Goal: Information Seeking & Learning: Learn about a topic

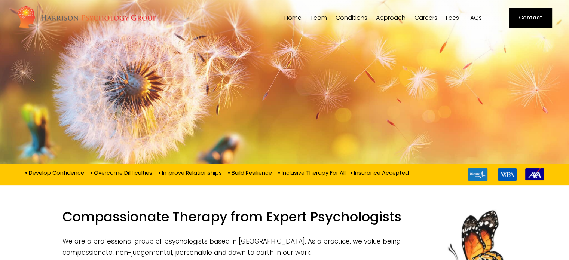
click at [321, 19] on span "Team" at bounding box center [318, 18] width 17 height 6
click at [0, 0] on span "Dr [PERSON_NAME]" at bounding box center [0, 0] width 0 height 0
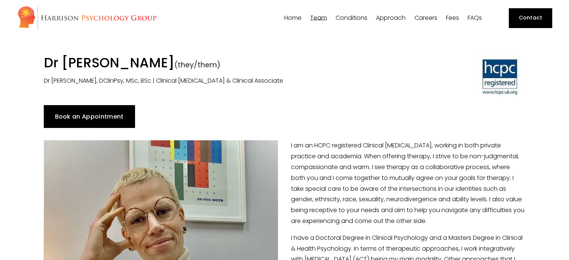
click at [446, 18] on link "Fees" at bounding box center [452, 17] width 13 height 7
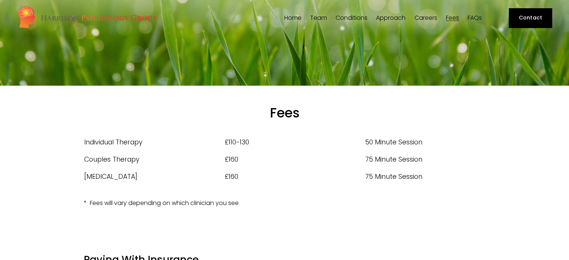
click at [481, 16] on link "FAQs" at bounding box center [475, 17] width 14 height 7
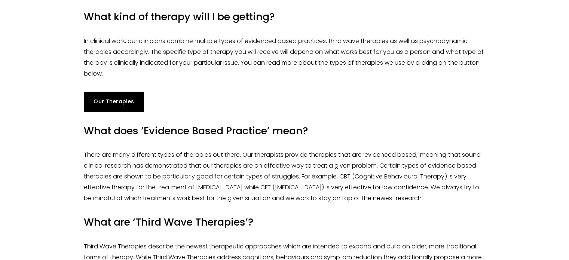
scroll to position [524, 0]
